Goal: Transaction & Acquisition: Purchase product/service

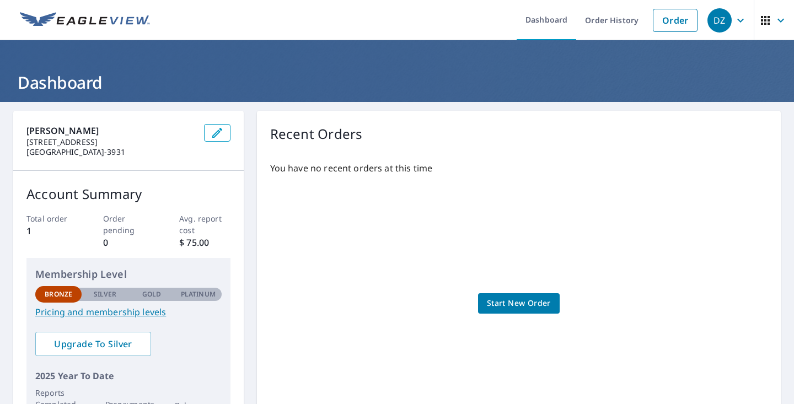
click at [524, 303] on span "Start New Order" at bounding box center [519, 304] width 64 height 14
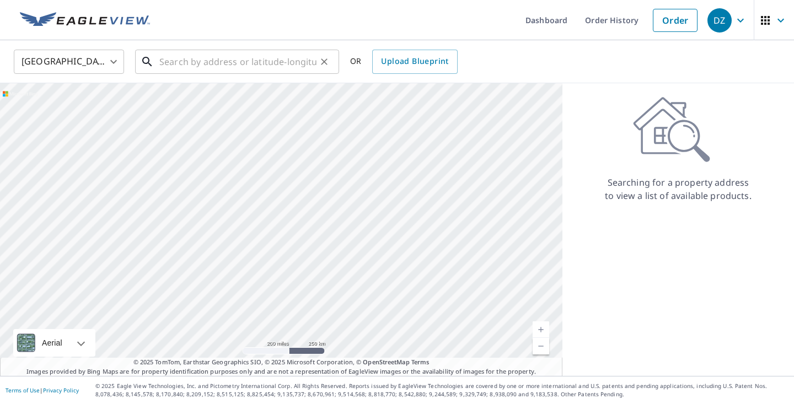
click at [165, 61] on input "text" at bounding box center [237, 61] width 157 height 31
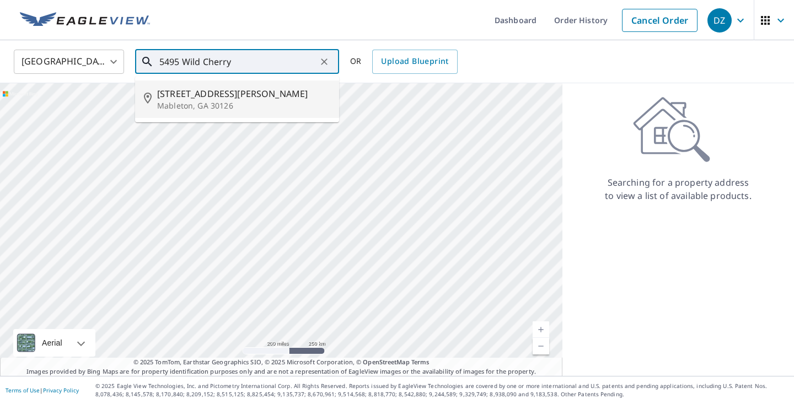
click at [181, 94] on span "[STREET_ADDRESS][PERSON_NAME]" at bounding box center [243, 93] width 173 height 13
type input "[STREET_ADDRESS][PERSON_NAME]"
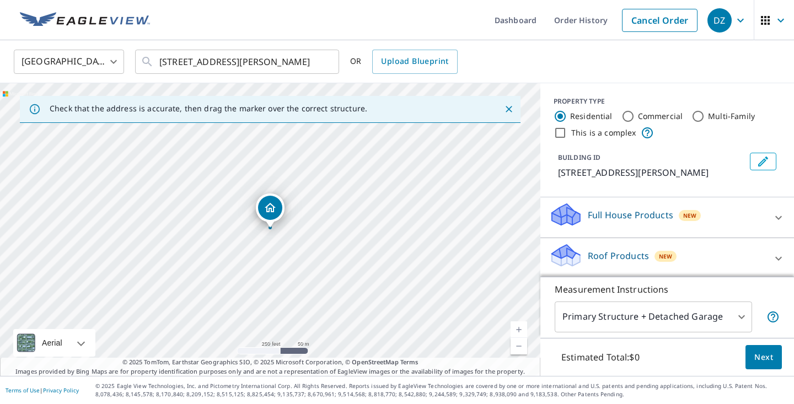
click at [271, 227] on div "Dropped pin, building 1, Residential property, 5495 Wild Cherry Dr SW Mableton,…" at bounding box center [270, 222] width 14 height 11
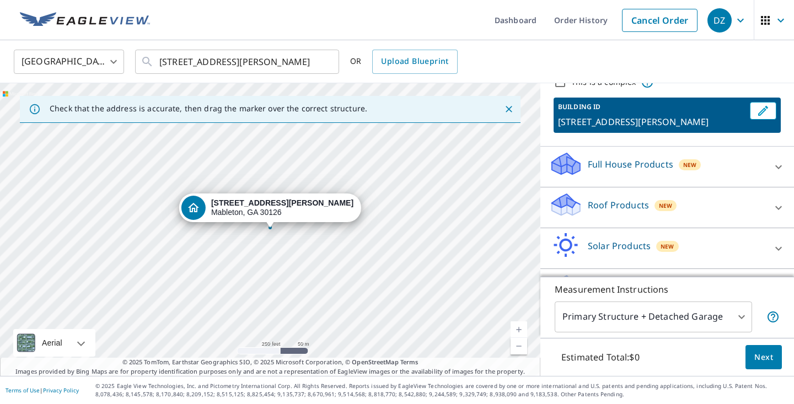
scroll to position [42, 0]
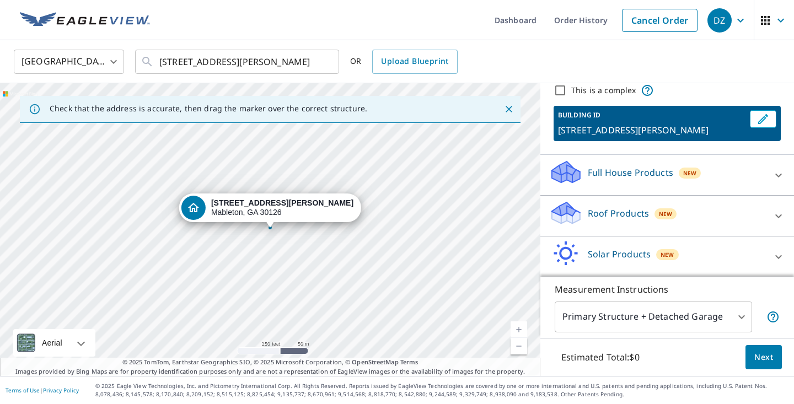
click at [729, 226] on div "Roof Products New" at bounding box center [657, 215] width 216 height 31
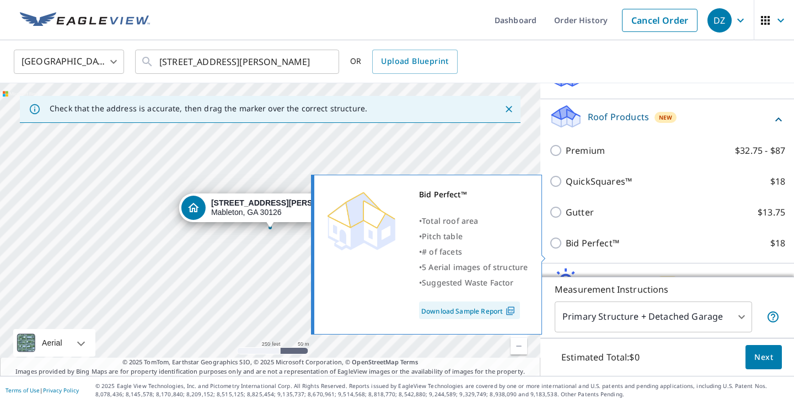
scroll to position [138, 0]
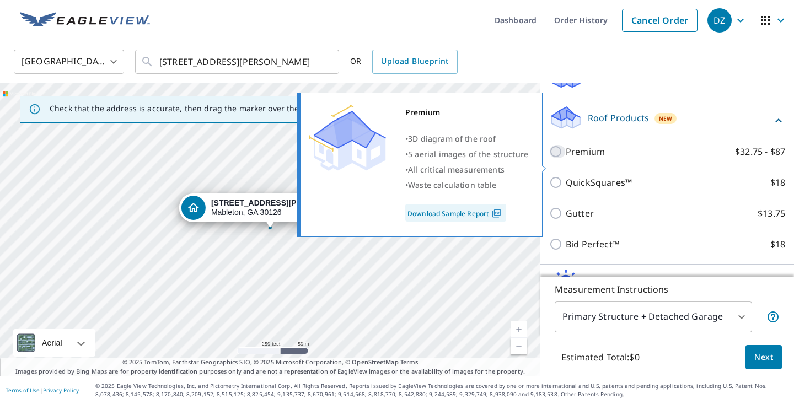
click at [554, 158] on input "Premium $32.75 - $87" at bounding box center [557, 151] width 17 height 13
checkbox input "true"
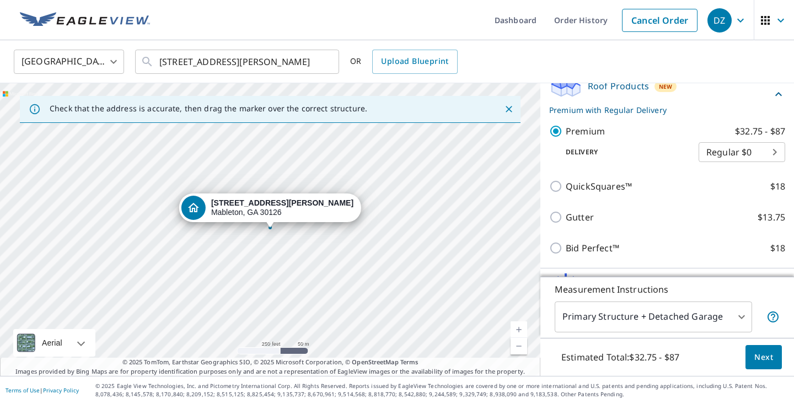
scroll to position [0, 0]
click at [745, 317] on body "DZ DZ Dashboard Order History Cancel Order DZ [GEOGRAPHIC_DATA] [GEOGRAPHIC_DAT…" at bounding box center [397, 202] width 794 height 404
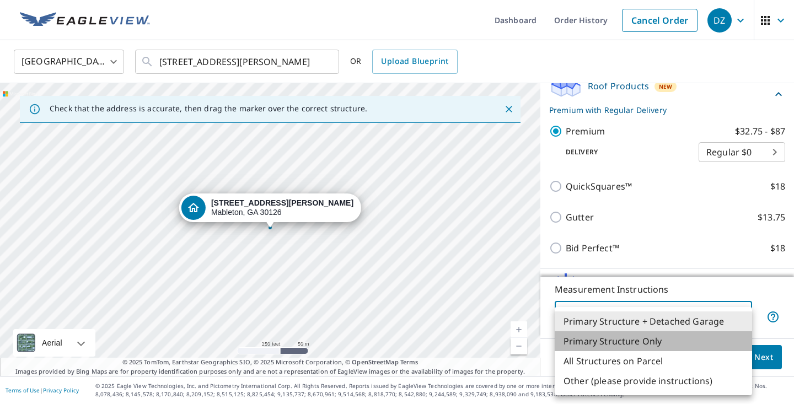
click at [634, 342] on li "Primary Structure Only" at bounding box center [653, 341] width 197 height 20
type input "2"
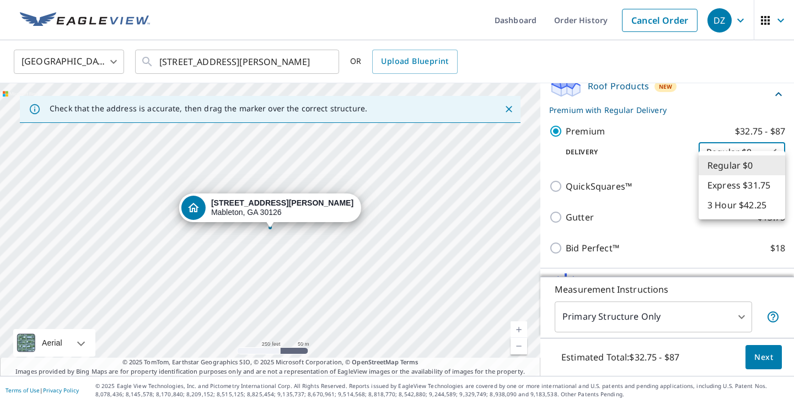
click at [731, 167] on body "DZ DZ Dashboard Order History Cancel Order DZ [GEOGRAPHIC_DATA] [GEOGRAPHIC_DAT…" at bounding box center [397, 202] width 794 height 404
click at [672, 204] on div at bounding box center [397, 202] width 794 height 404
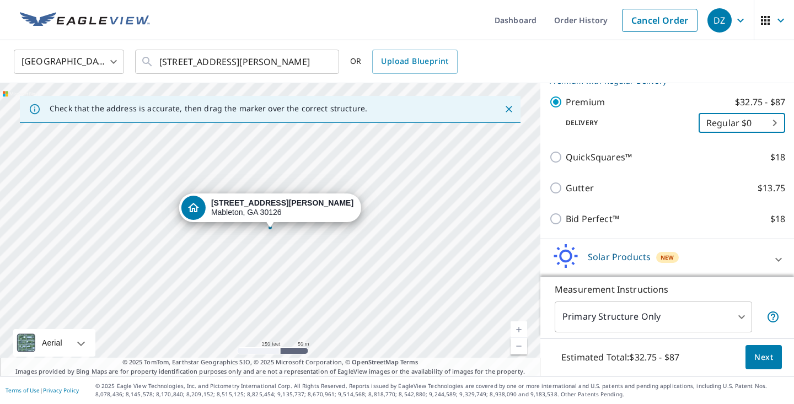
scroll to position [199, 0]
click at [764, 360] on span "Next" at bounding box center [763, 358] width 19 height 14
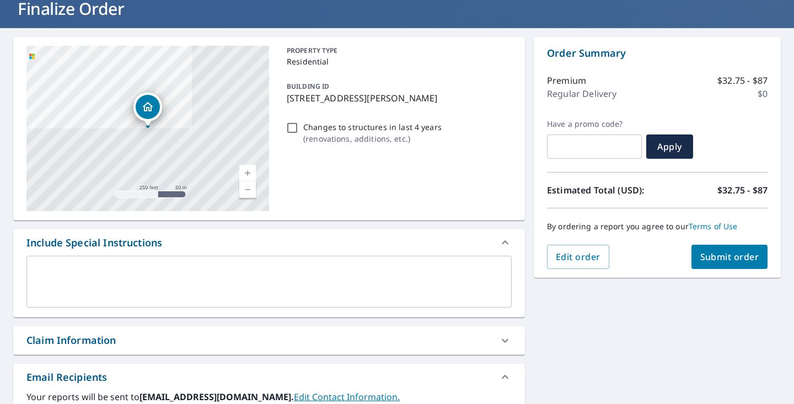
scroll to position [73, 0]
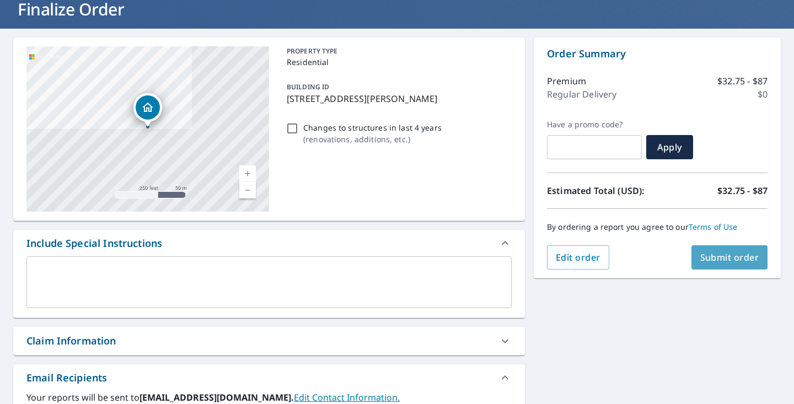
click at [727, 259] on span "Submit order" at bounding box center [729, 257] width 59 height 12
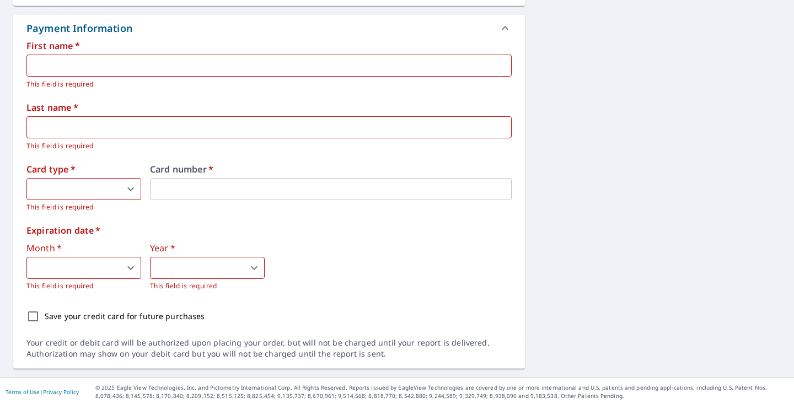
scroll to position [497, 0]
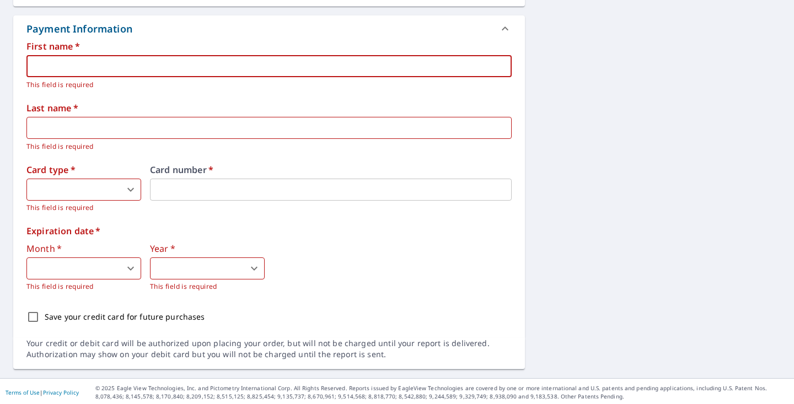
click at [51, 68] on input "text" at bounding box center [268, 66] width 485 height 22
type input "[PERSON_NAME]"
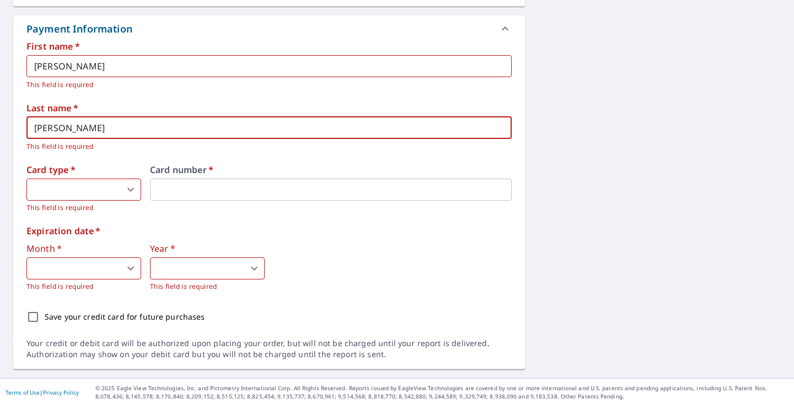
type input "[PERSON_NAME]"
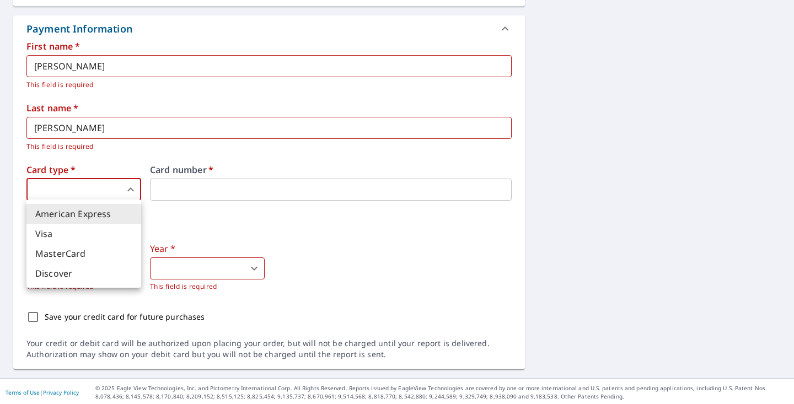
click at [133, 190] on body "DZ DZ Dashboard Order History Cancel Order DZ Dashboard / Finalize Order Finali…" at bounding box center [397, 202] width 794 height 404
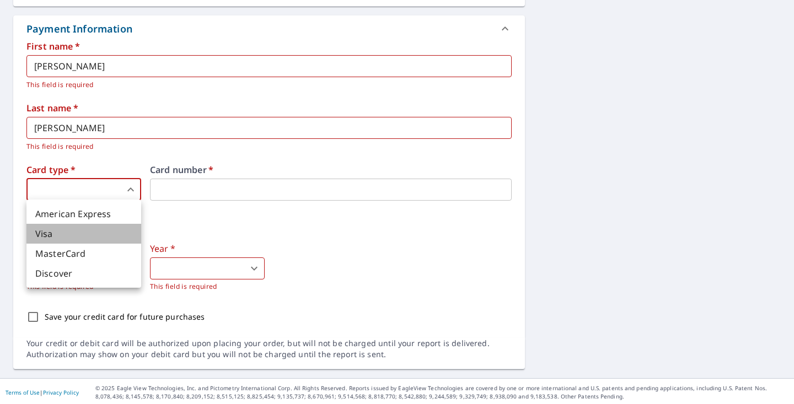
click at [40, 237] on li "Visa" at bounding box center [83, 234] width 115 height 20
type input "2"
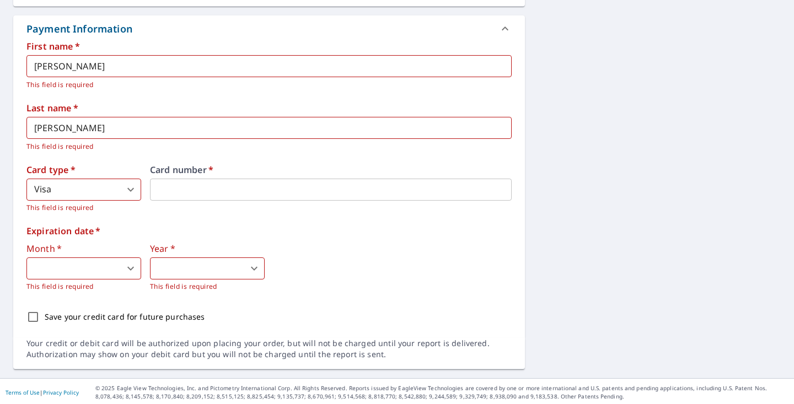
click at [44, 264] on body "DZ DZ Dashboard Order History Cancel Order DZ Dashboard / Finalize Order Finali…" at bounding box center [397, 202] width 794 height 404
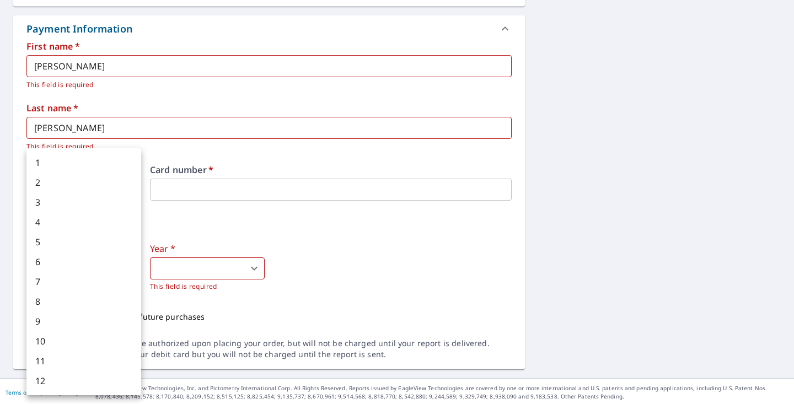
click at [36, 160] on li "1" at bounding box center [83, 163] width 115 height 20
type input "1"
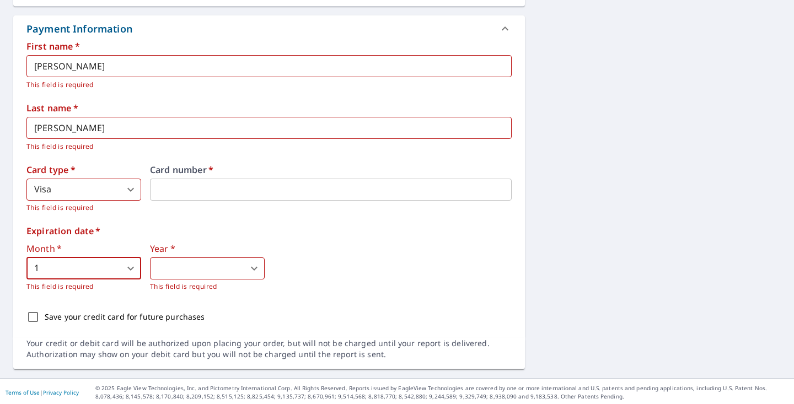
click at [188, 270] on body "DZ DZ Dashboard Order History Cancel Order DZ Dashboard / Finalize Order Finali…" at bounding box center [397, 202] width 794 height 404
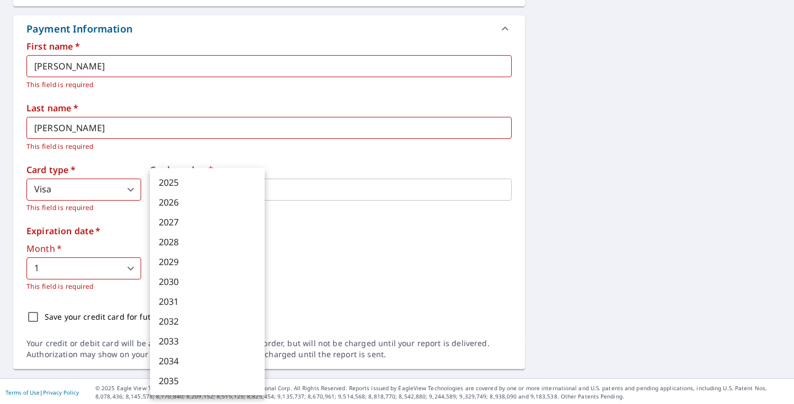
click at [176, 223] on li "2027" at bounding box center [207, 222] width 115 height 20
type input "2027"
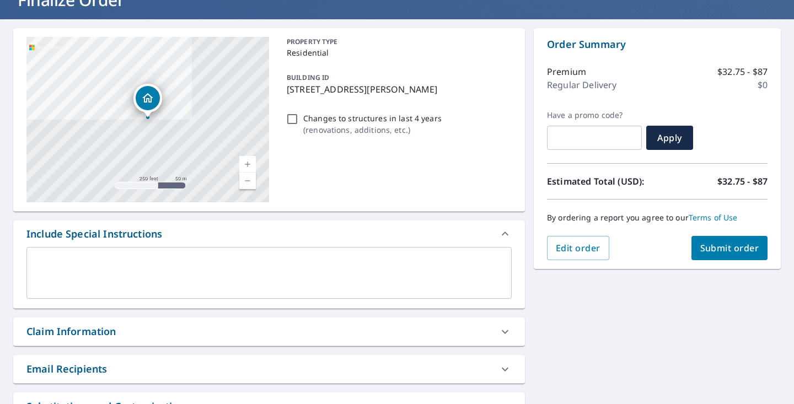
scroll to position [81, 0]
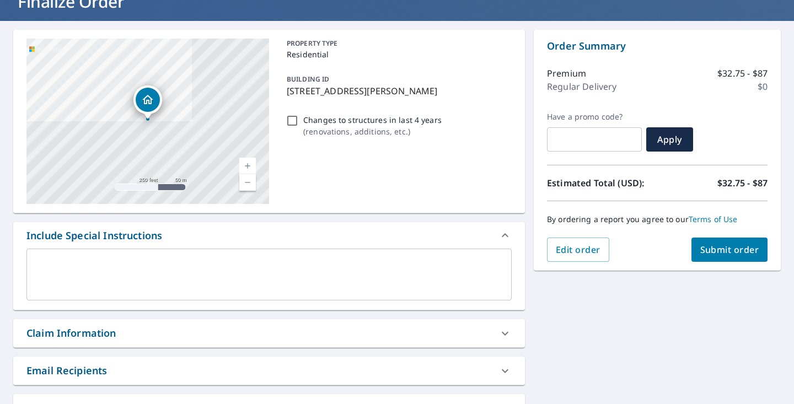
click at [731, 248] on span "Submit order" at bounding box center [729, 250] width 59 height 12
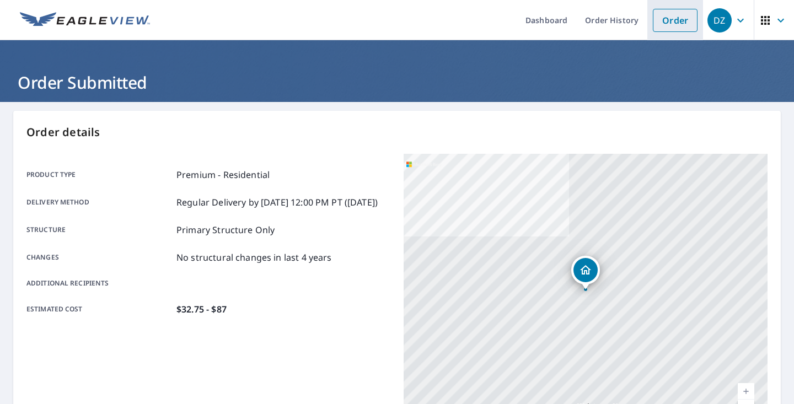
click at [677, 20] on link "Order" at bounding box center [675, 20] width 45 height 23
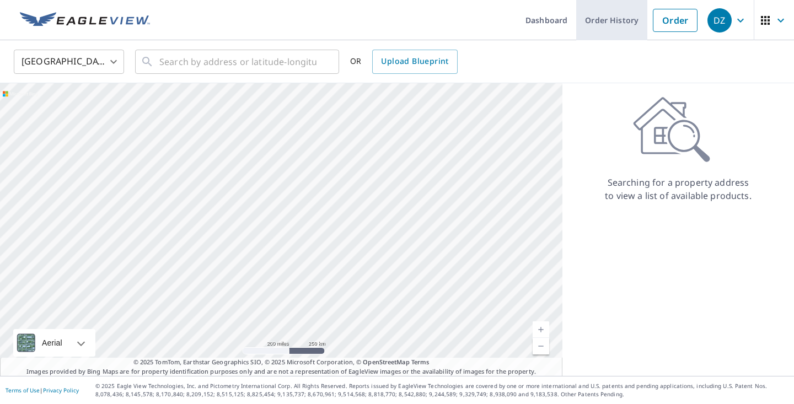
click at [611, 20] on link "Order History" at bounding box center [611, 20] width 71 height 40
